Goal: Find specific page/section: Find specific page/section

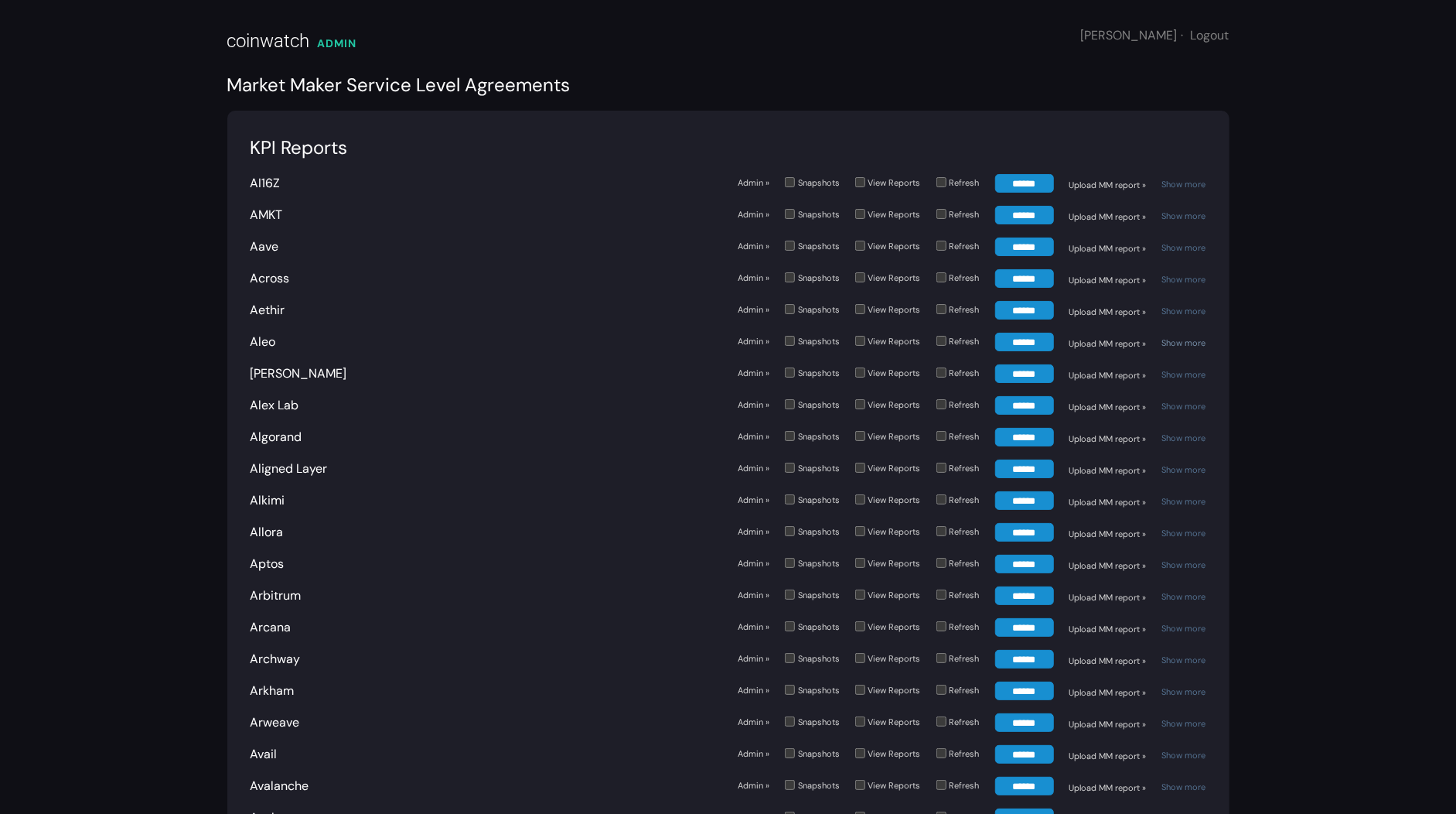
click at [1188, 346] on link "Show more" at bounding box center [1184, 343] width 44 height 11
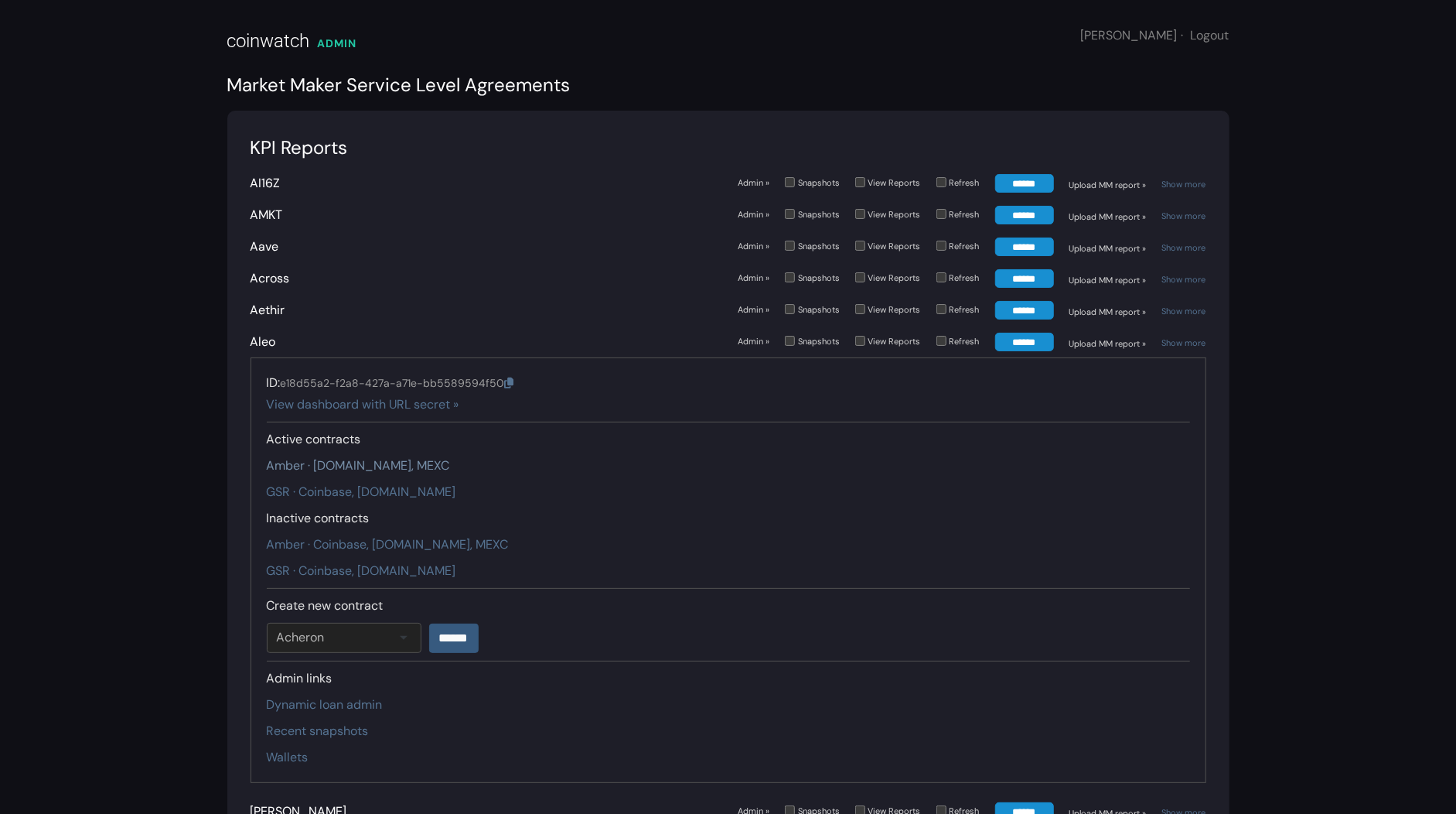
click at [339, 468] on link "Amber · [DOMAIN_NAME], MEXC" at bounding box center [358, 465] width 183 height 16
click at [356, 488] on link "GSR · Coinbase, [DOMAIN_NAME]" at bounding box center [362, 491] width 190 height 16
